Goal: Information Seeking & Learning: Learn about a topic

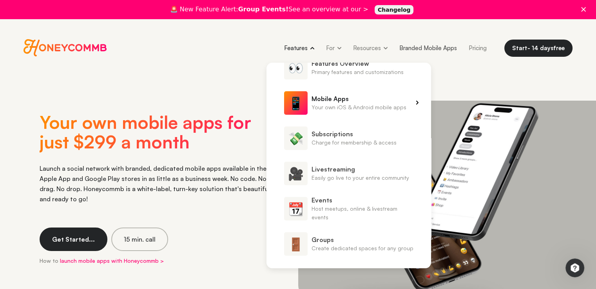
scroll to position [35, 0]
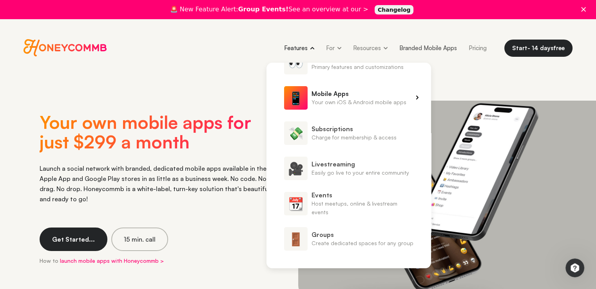
click at [370, 98] on span "Your own iOS & Android mobile apps" at bounding box center [358, 102] width 95 height 9
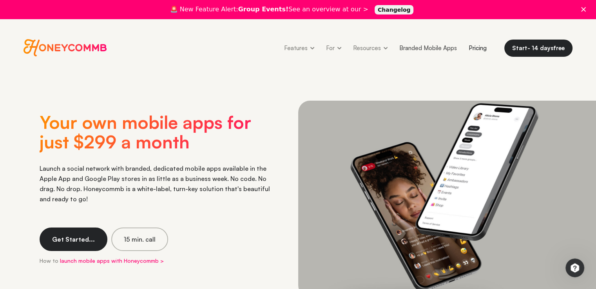
click at [477, 45] on link "Pricing" at bounding box center [478, 48] width 30 height 18
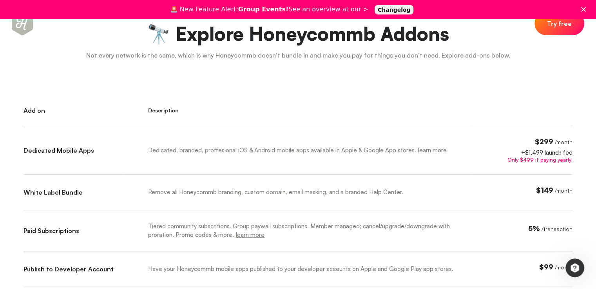
scroll to position [392, 0]
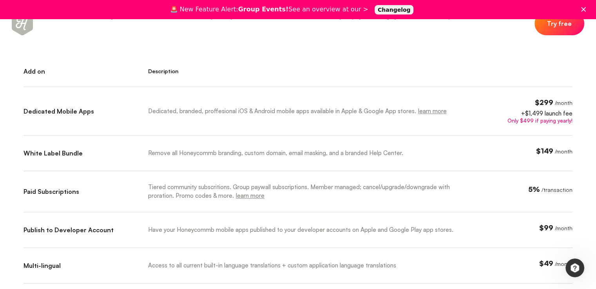
click at [250, 195] on link "learn more" at bounding box center [250, 195] width 29 height 7
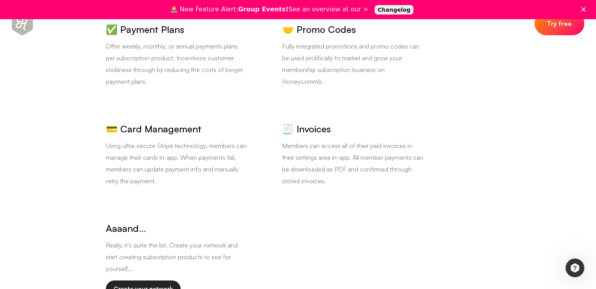
scroll to position [3290, 0]
